Goal: Transaction & Acquisition: Purchase product/service

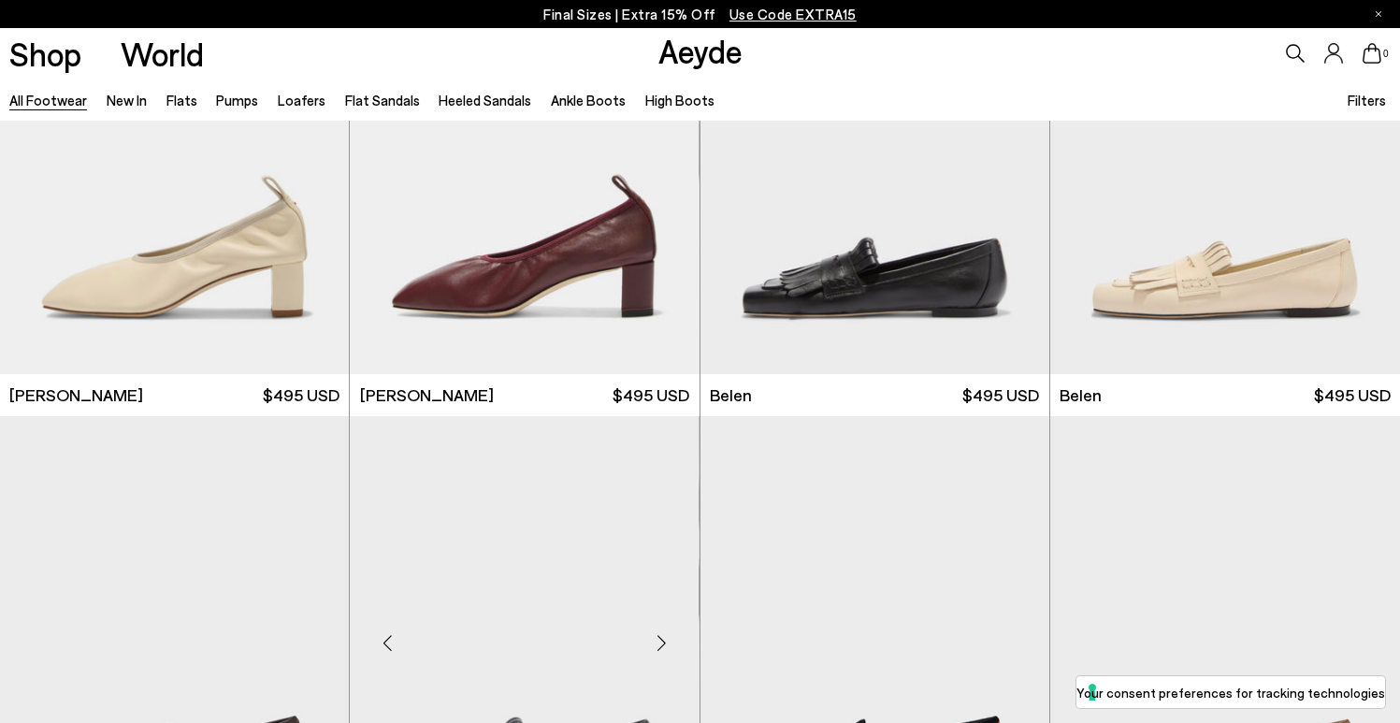
scroll to position [744, 0]
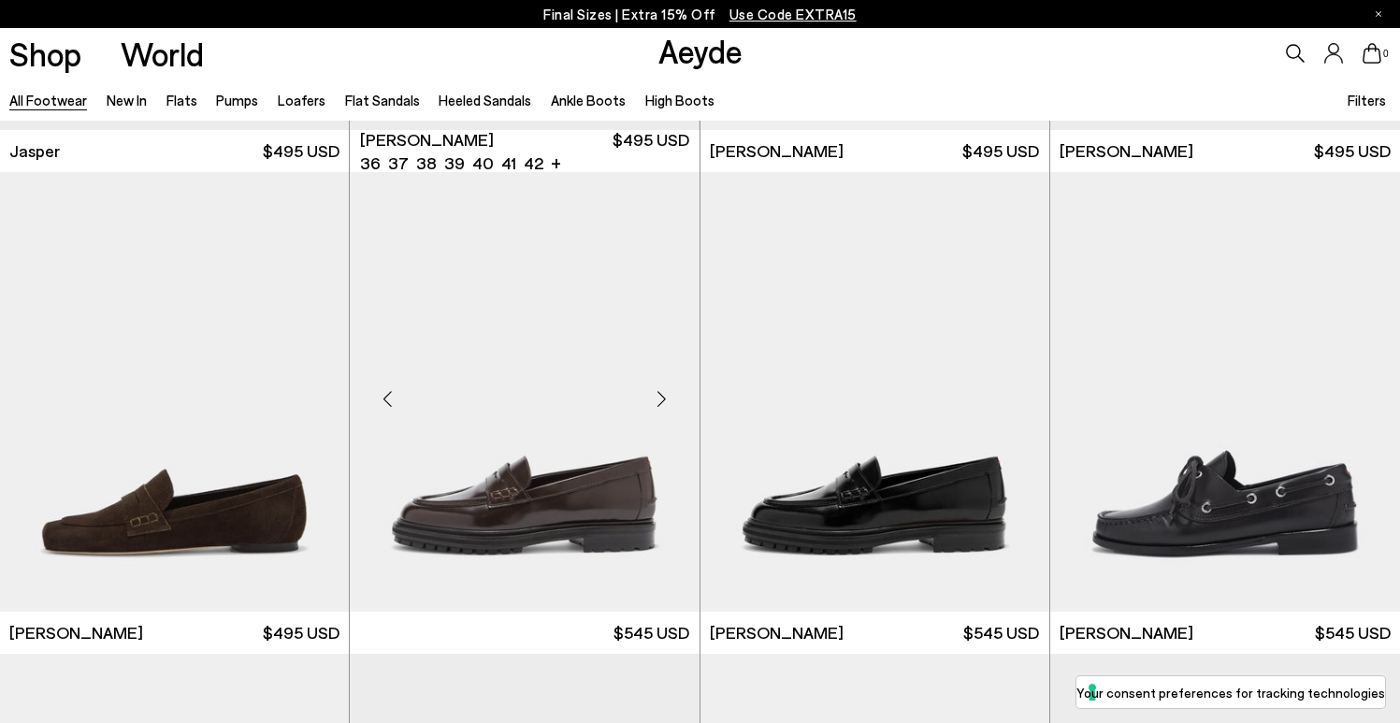
scroll to position [1531, 0]
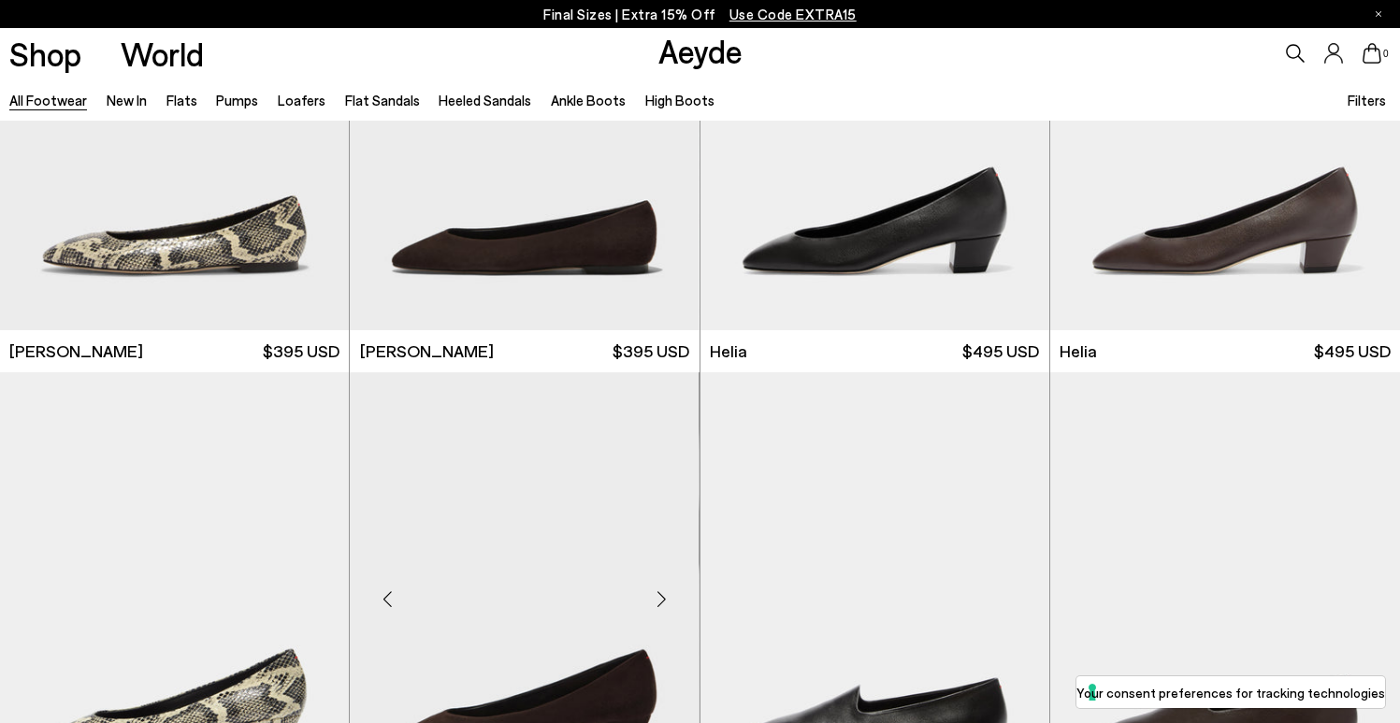
scroll to position [3940, 0]
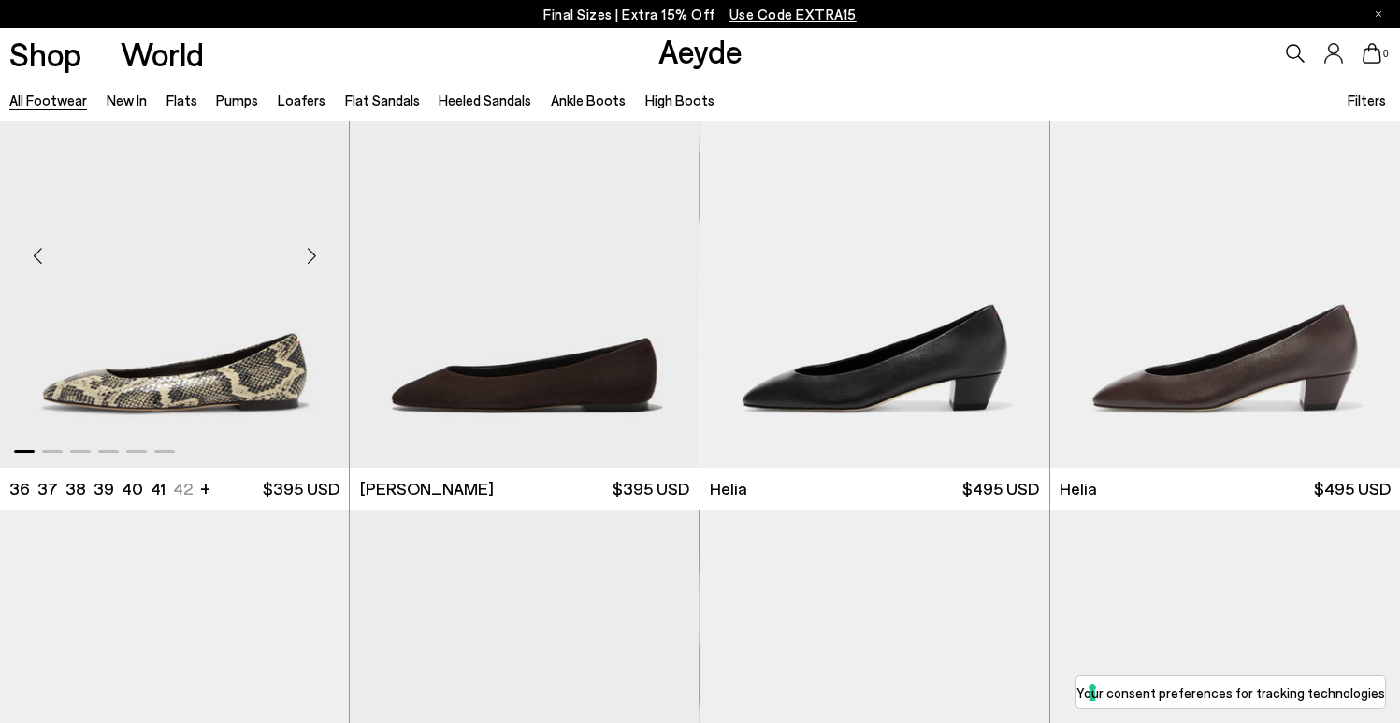
click at [287, 356] on img "1 / 6" at bounding box center [174, 247] width 349 height 439
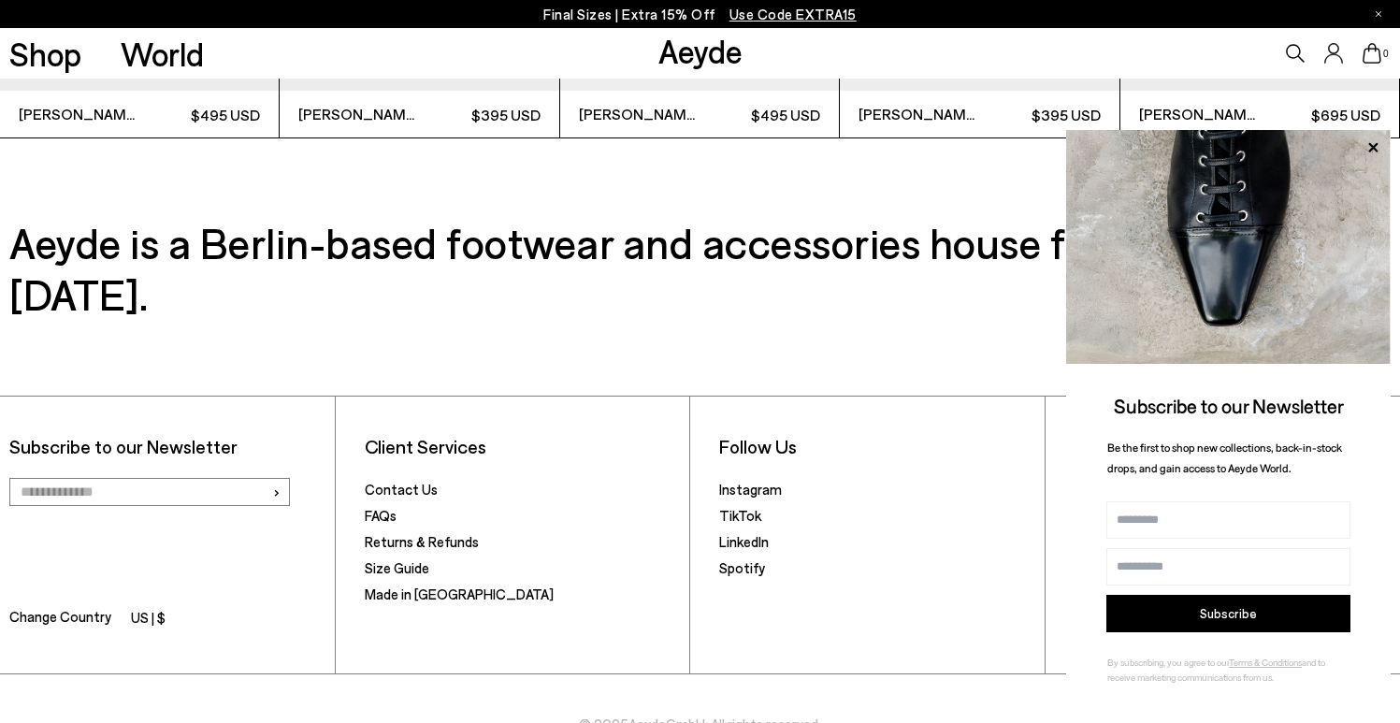
scroll to position [4347, 0]
